Goal: Task Accomplishment & Management: Manage account settings

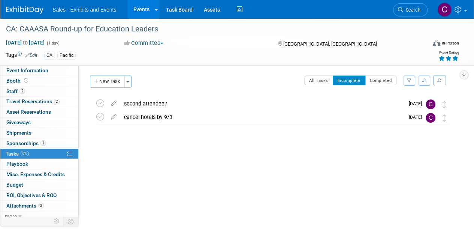
click at [139, 6] on link "Events" at bounding box center [140, 9] width 27 height 19
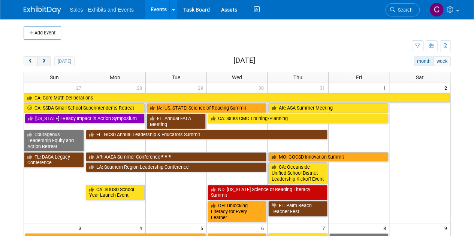
click at [45, 63] on span "next" at bounding box center [44, 61] width 6 height 5
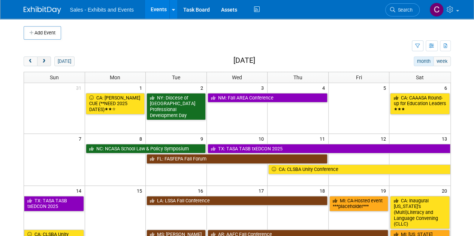
click at [45, 63] on span "next" at bounding box center [44, 61] width 6 height 5
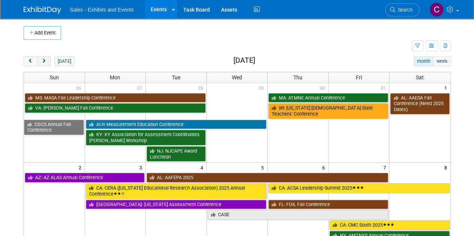
click at [45, 63] on span "next" at bounding box center [44, 61] width 6 height 5
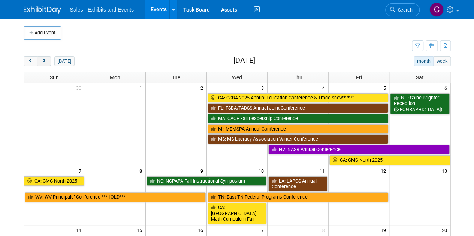
click at [45, 63] on span "next" at bounding box center [44, 61] width 6 height 5
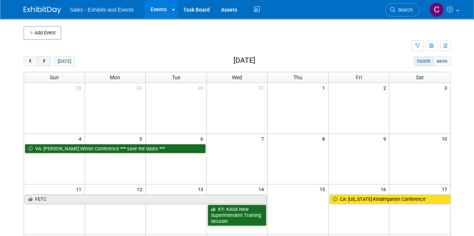
click at [45, 63] on span "next" at bounding box center [44, 61] width 6 height 5
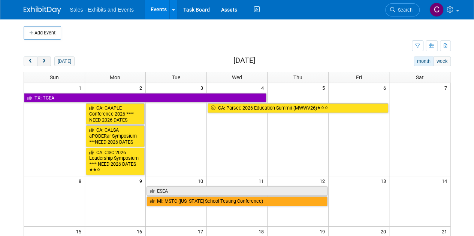
click at [45, 63] on span "next" at bounding box center [44, 61] width 6 height 5
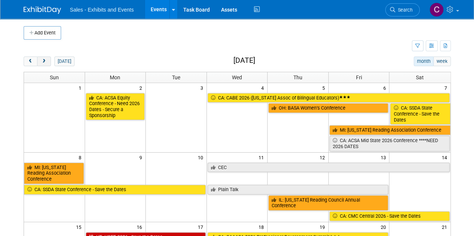
click at [45, 63] on span "next" at bounding box center [44, 61] width 6 height 5
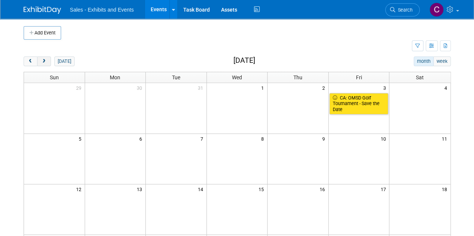
click at [45, 63] on span "next" at bounding box center [44, 61] width 6 height 5
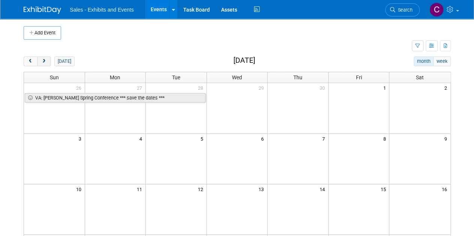
click at [45, 63] on span "next" at bounding box center [44, 61] width 6 height 5
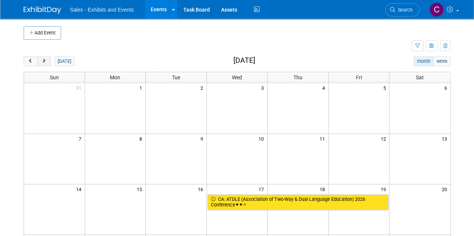
click at [45, 63] on span "next" at bounding box center [44, 61] width 6 height 5
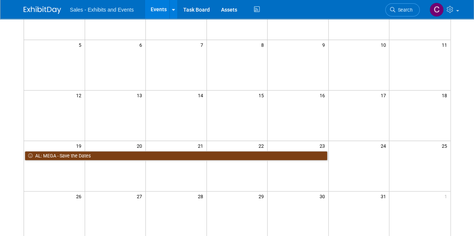
scroll to position [115, 0]
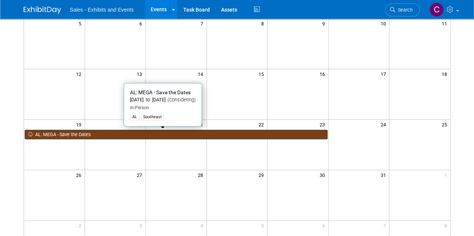
click at [104, 131] on link "AL: MEGA - Save the Dates" at bounding box center [176, 135] width 303 height 10
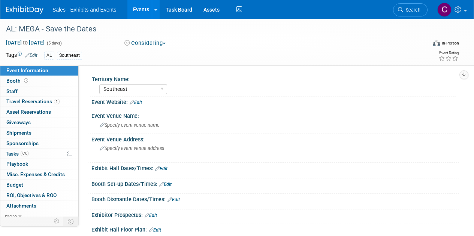
select select "Southeast"
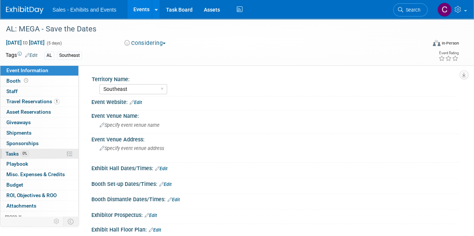
click at [9, 156] on link "0% Tasks 0%" at bounding box center [39, 154] width 78 height 10
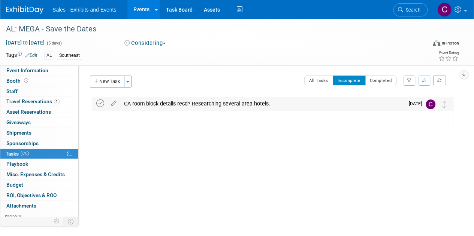
click at [99, 104] on icon at bounding box center [100, 104] width 8 height 8
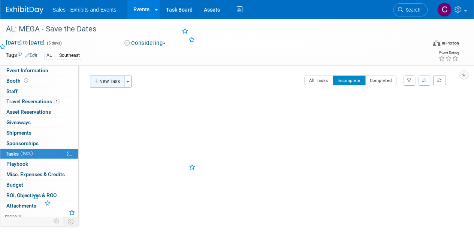
click at [102, 82] on button "New Task" at bounding box center [107, 82] width 34 height 12
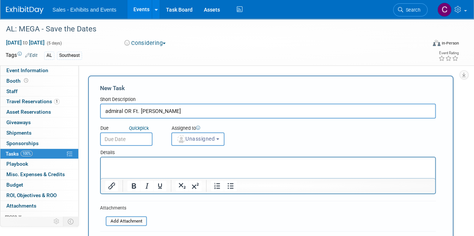
type input "admiral OR Ft. Conte"
click at [135, 140] on input "text" at bounding box center [126, 139] width 52 height 13
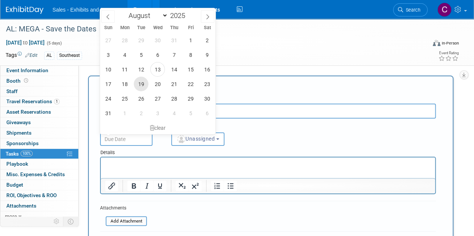
click at [141, 83] on span "19" at bounding box center [141, 84] width 15 height 15
type input "Aug 19, 2025"
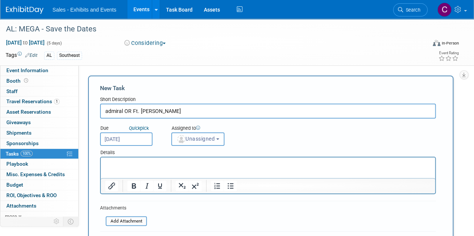
click at [195, 136] on span "Unassigned" at bounding box center [196, 139] width 38 height 6
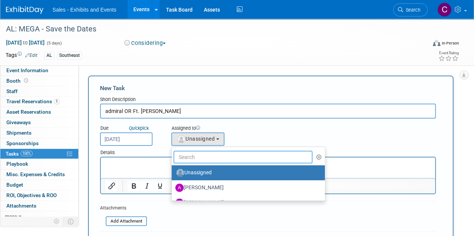
click at [207, 153] on input "text" at bounding box center [243, 157] width 139 height 13
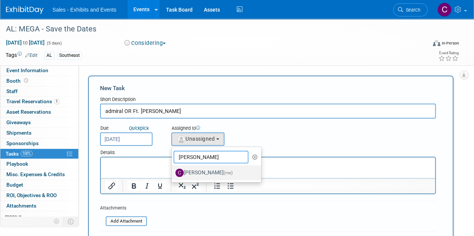
type input "christine"
click at [201, 173] on label "Christine Lurz (me)" at bounding box center [214, 173] width 78 height 12
click at [173, 173] on input "Christine Lurz (me)" at bounding box center [170, 172] width 5 height 5
select select "a9e3834d-668b-4315-a5d4-069993be606a"
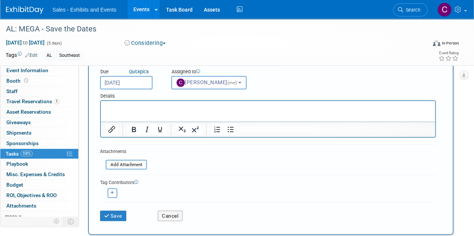
scroll to position [57, 0]
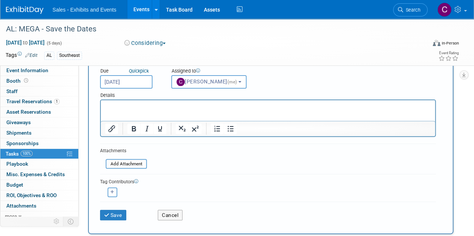
click at [130, 111] on p "Rich Text Area. Press ALT-0 for help." at bounding box center [268, 106] width 326 height 7
click at [109, 217] on icon "submit" at bounding box center [107, 215] width 6 height 5
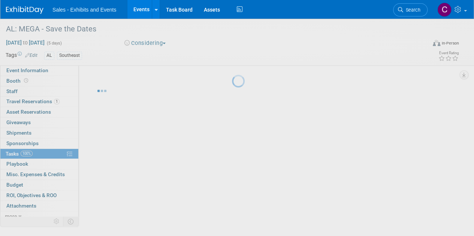
scroll to position [0, 0]
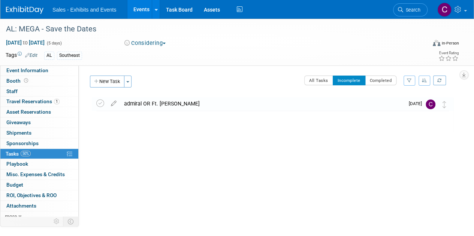
click at [132, 8] on link "Events" at bounding box center [140, 9] width 27 height 19
